Goal: Information Seeking & Learning: Learn about a topic

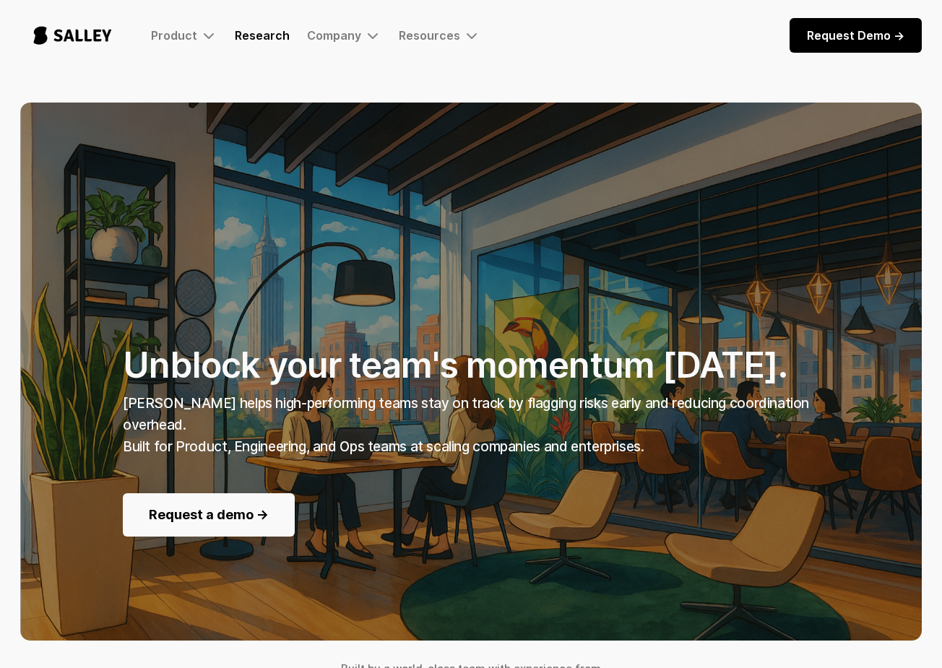
click at [248, 35] on link "Research" at bounding box center [262, 35] width 55 height 14
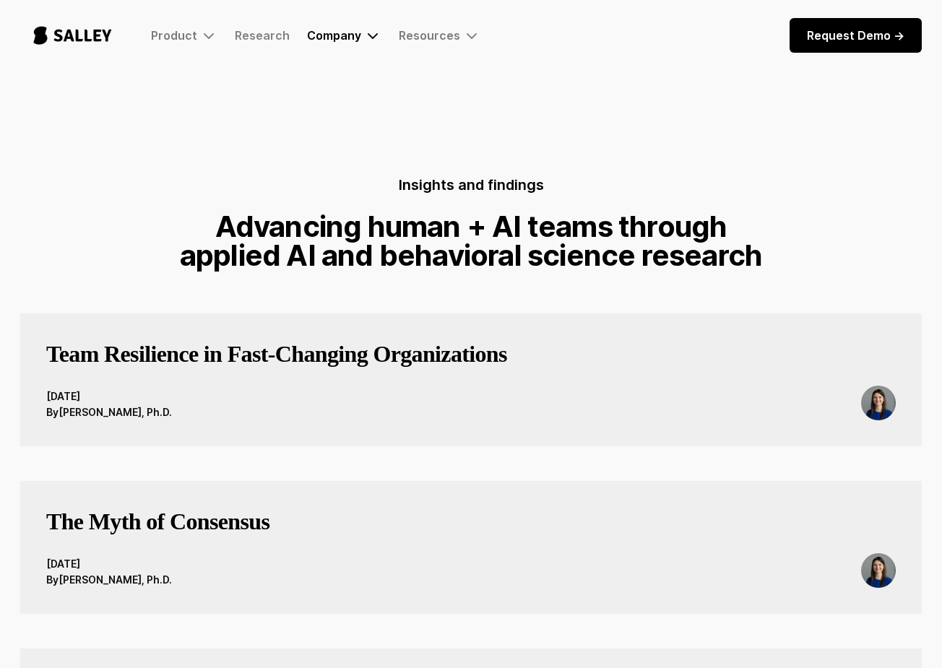
click at [330, 39] on div "Company" at bounding box center [334, 35] width 54 height 14
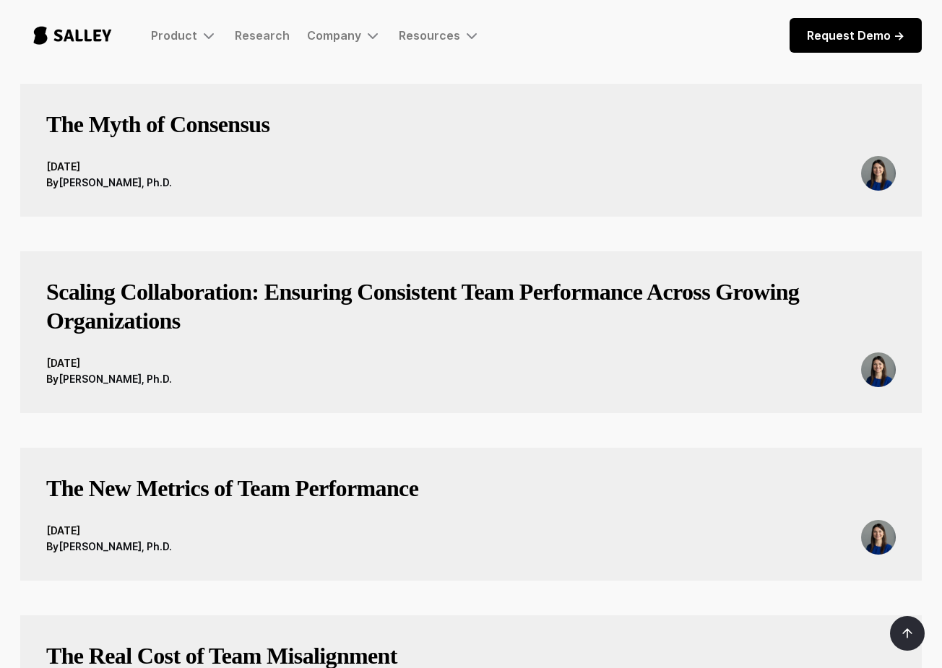
scroll to position [79, 0]
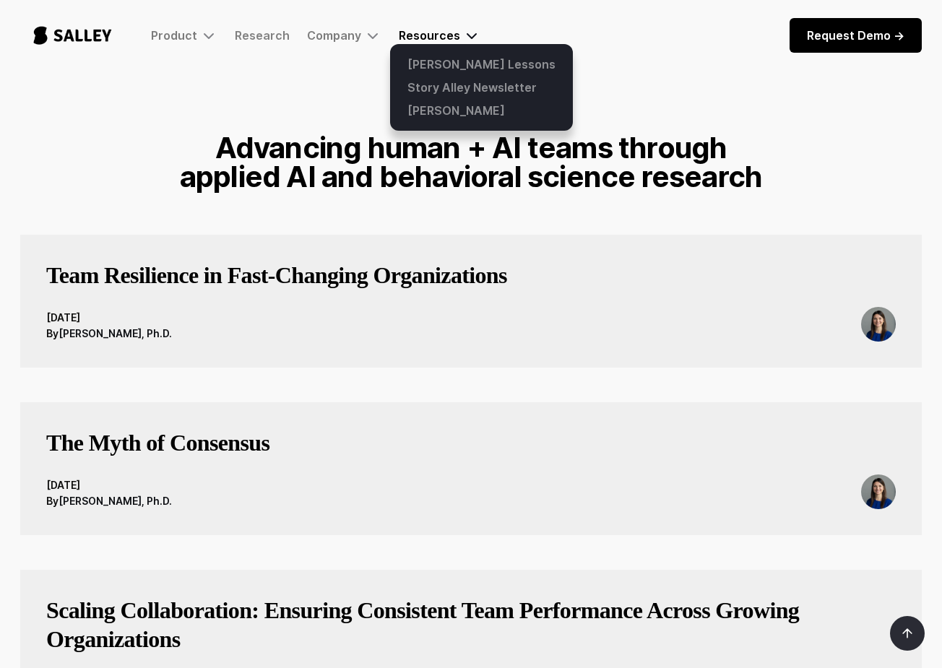
click at [422, 37] on div "Resources" at bounding box center [429, 35] width 61 height 14
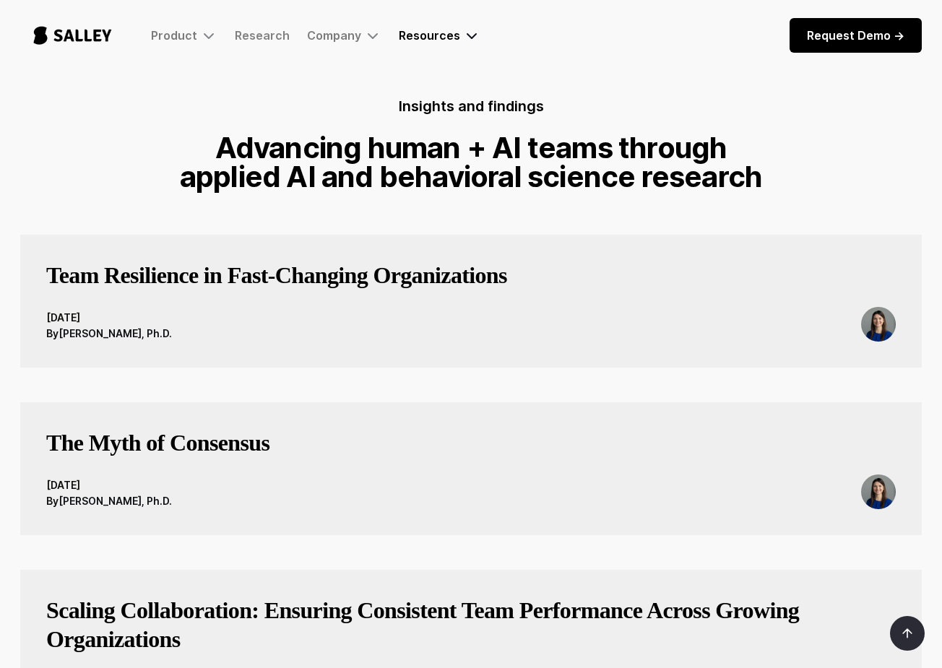
click at [421, 39] on div "Resources" at bounding box center [429, 35] width 61 height 14
click at [243, 37] on link "Research" at bounding box center [262, 35] width 55 height 14
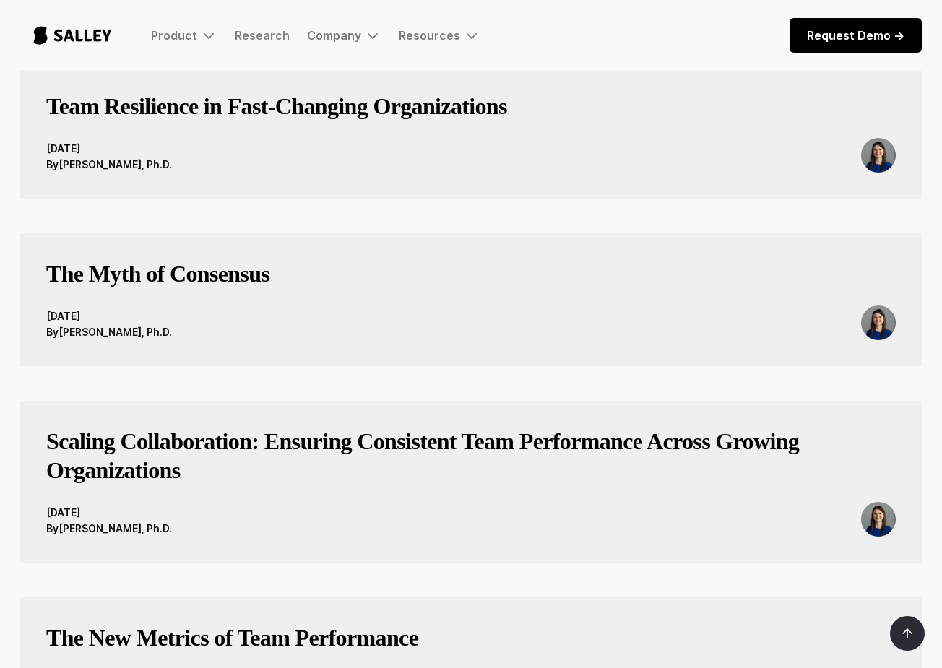
scroll to position [247, 0]
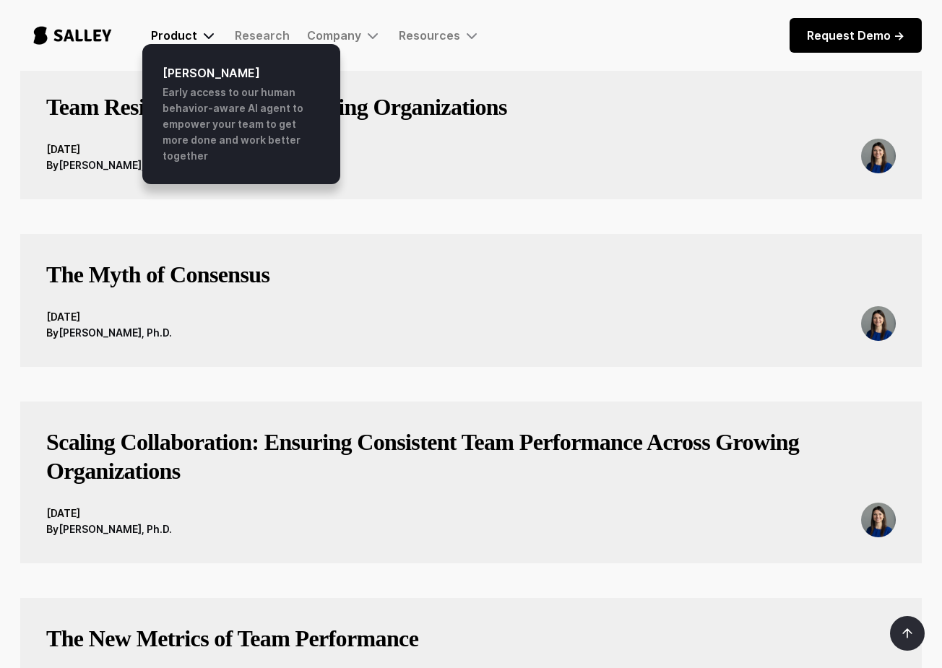
click at [155, 35] on div "Product" at bounding box center [174, 35] width 46 height 14
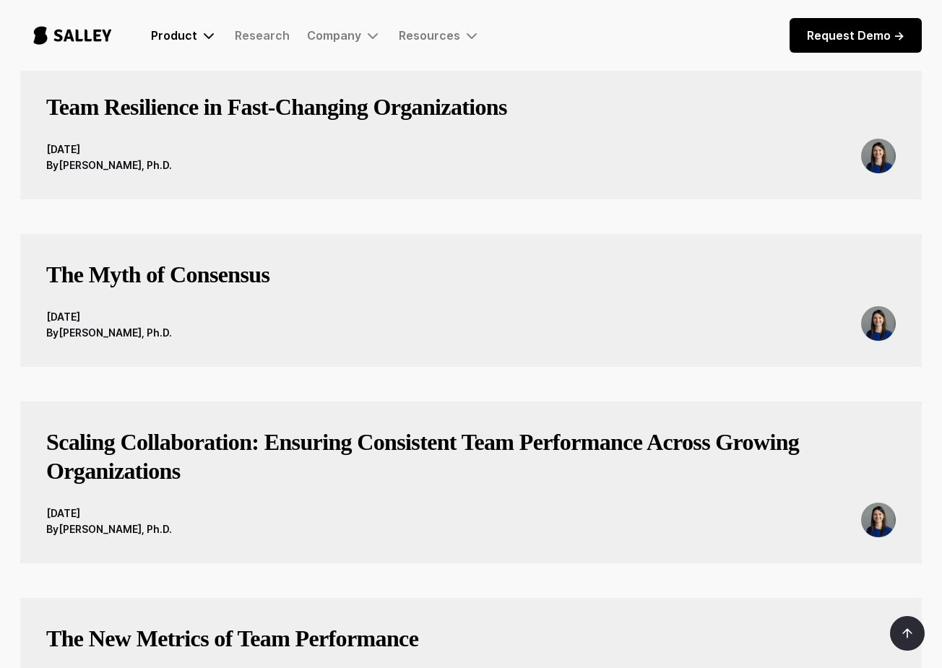
click at [173, 32] on div "Product" at bounding box center [174, 35] width 46 height 14
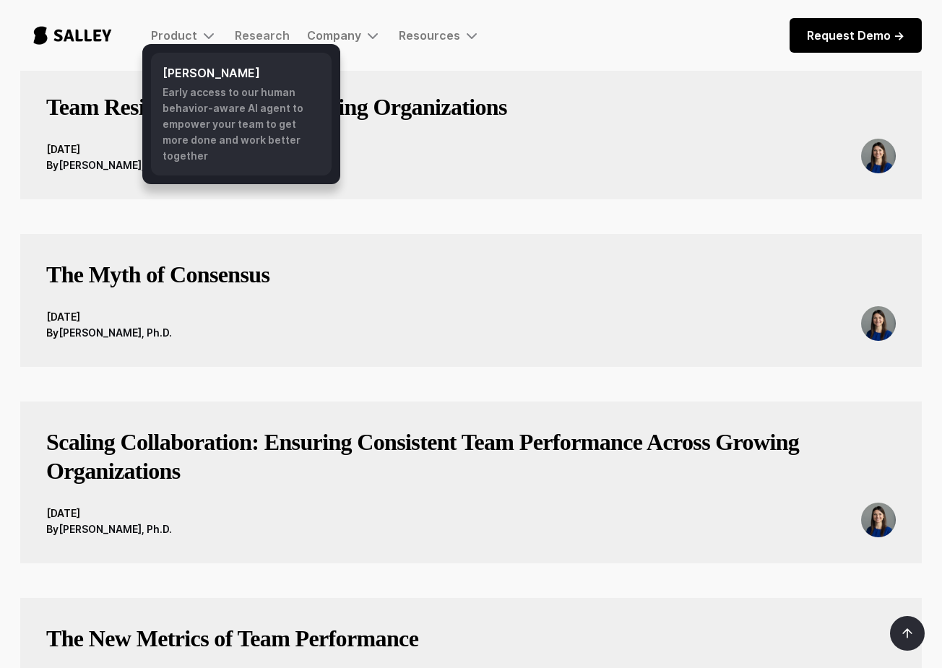
click at [185, 63] on link "Salley AI Early access to our human behavior-aware AI agent to empower your tea…" at bounding box center [241, 114] width 181 height 123
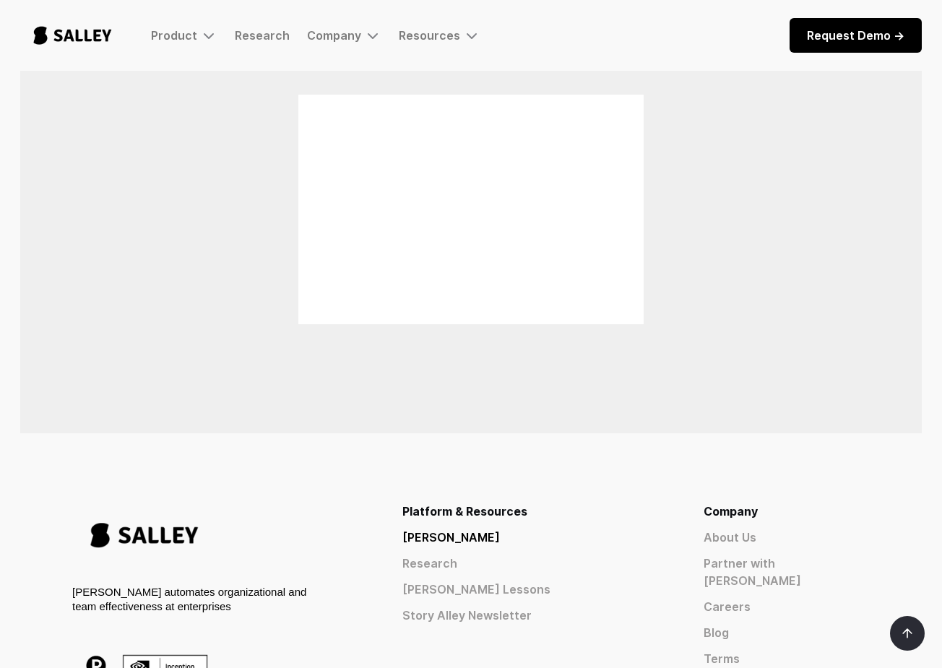
scroll to position [938, 0]
